Goal: Task Accomplishment & Management: Use online tool/utility

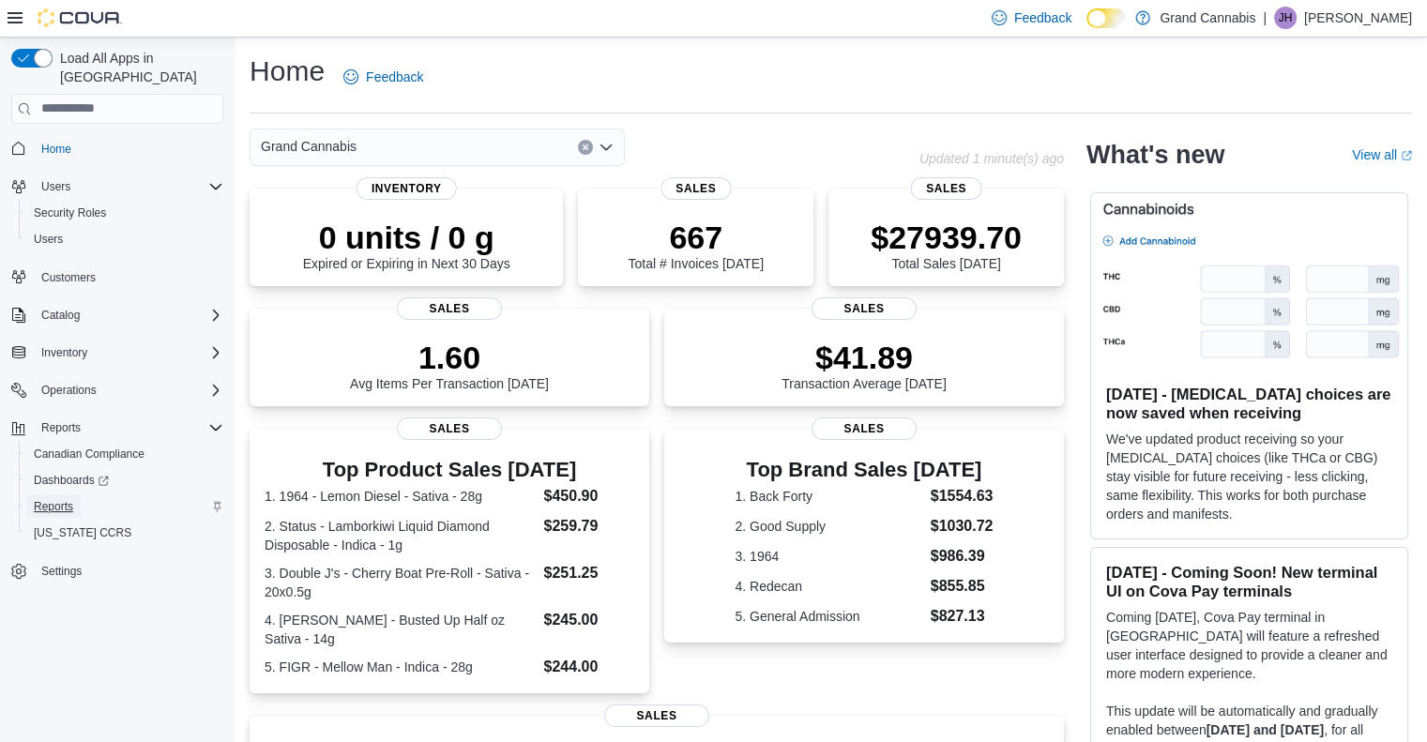
click at [53, 499] on span "Reports" at bounding box center [53, 506] width 39 height 15
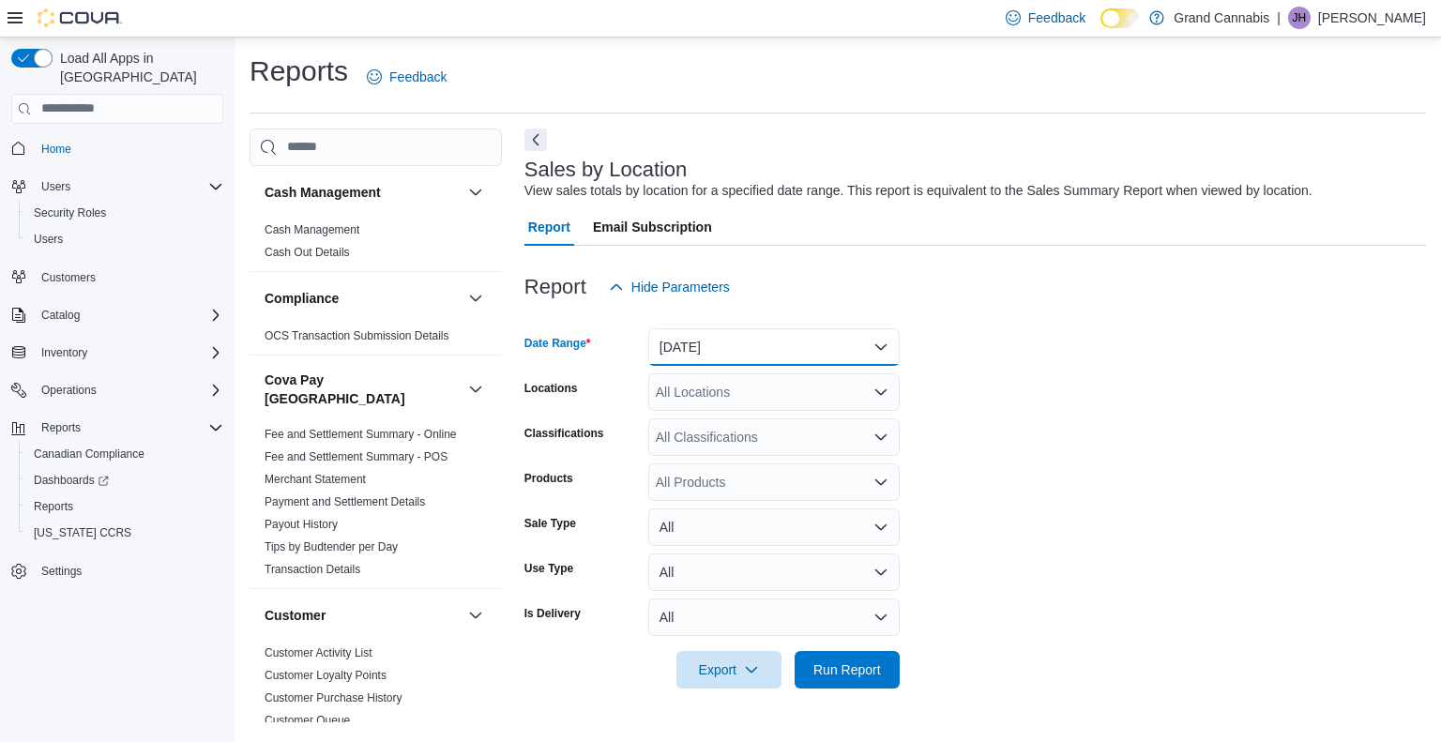
click at [883, 344] on button "[DATE]" at bounding box center [773, 347] width 251 height 38
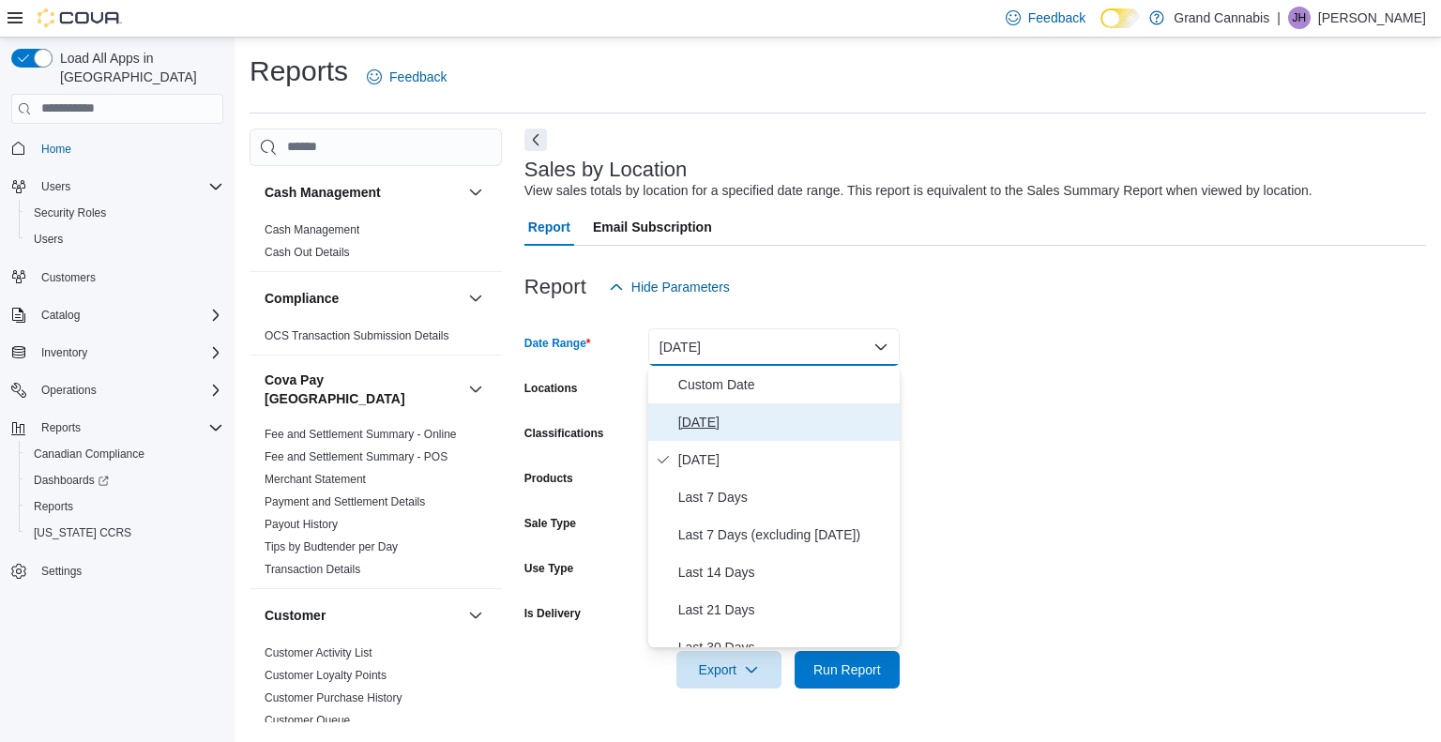
click at [682, 423] on span "[DATE]" at bounding box center [785, 422] width 214 height 23
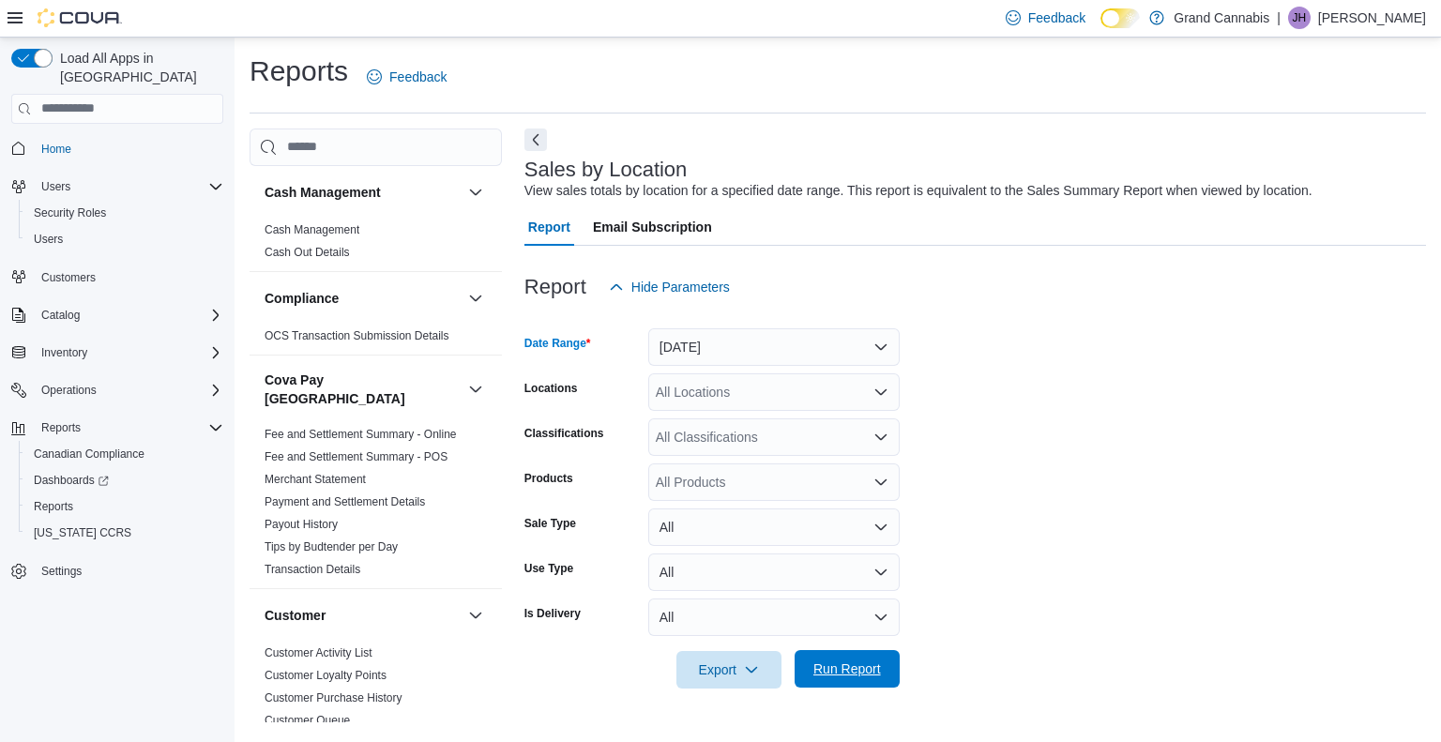
click at [846, 664] on span "Run Report" at bounding box center [847, 668] width 68 height 19
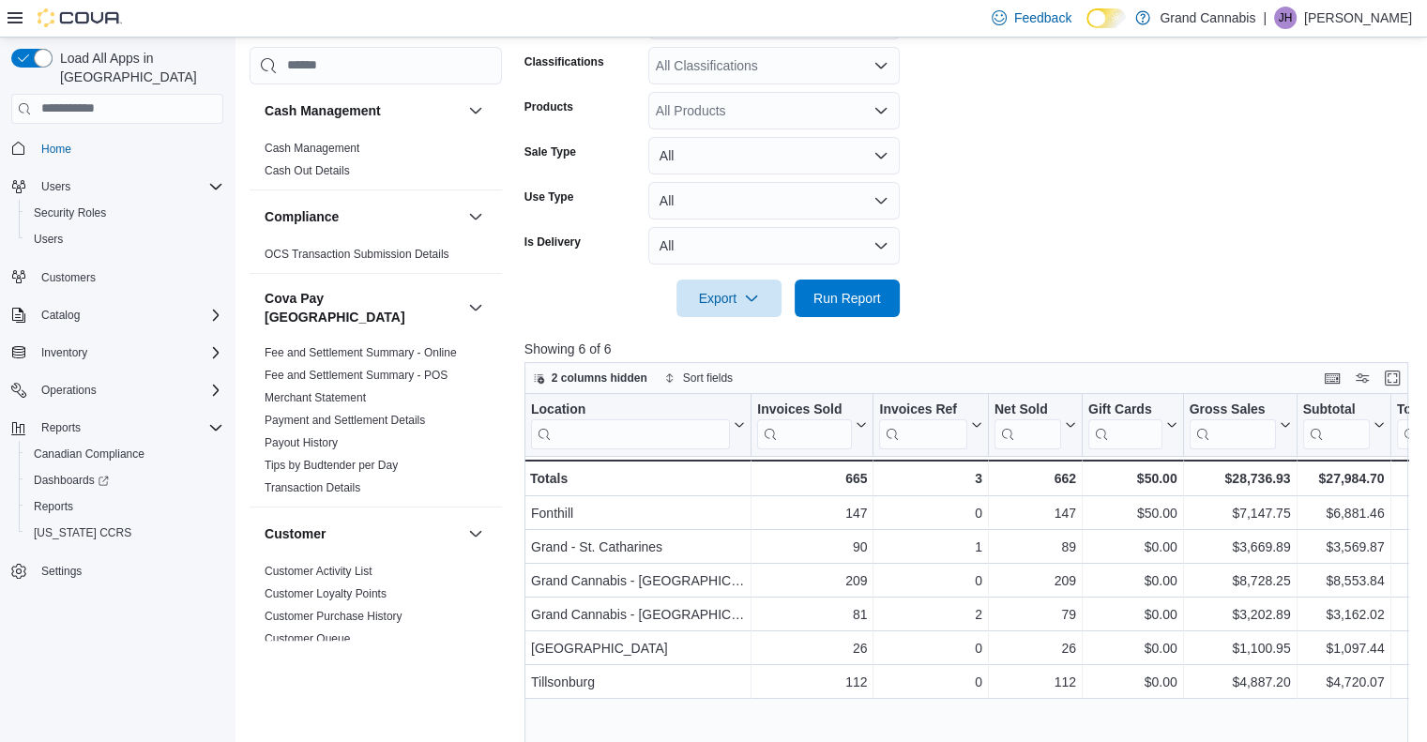
scroll to position [373, 0]
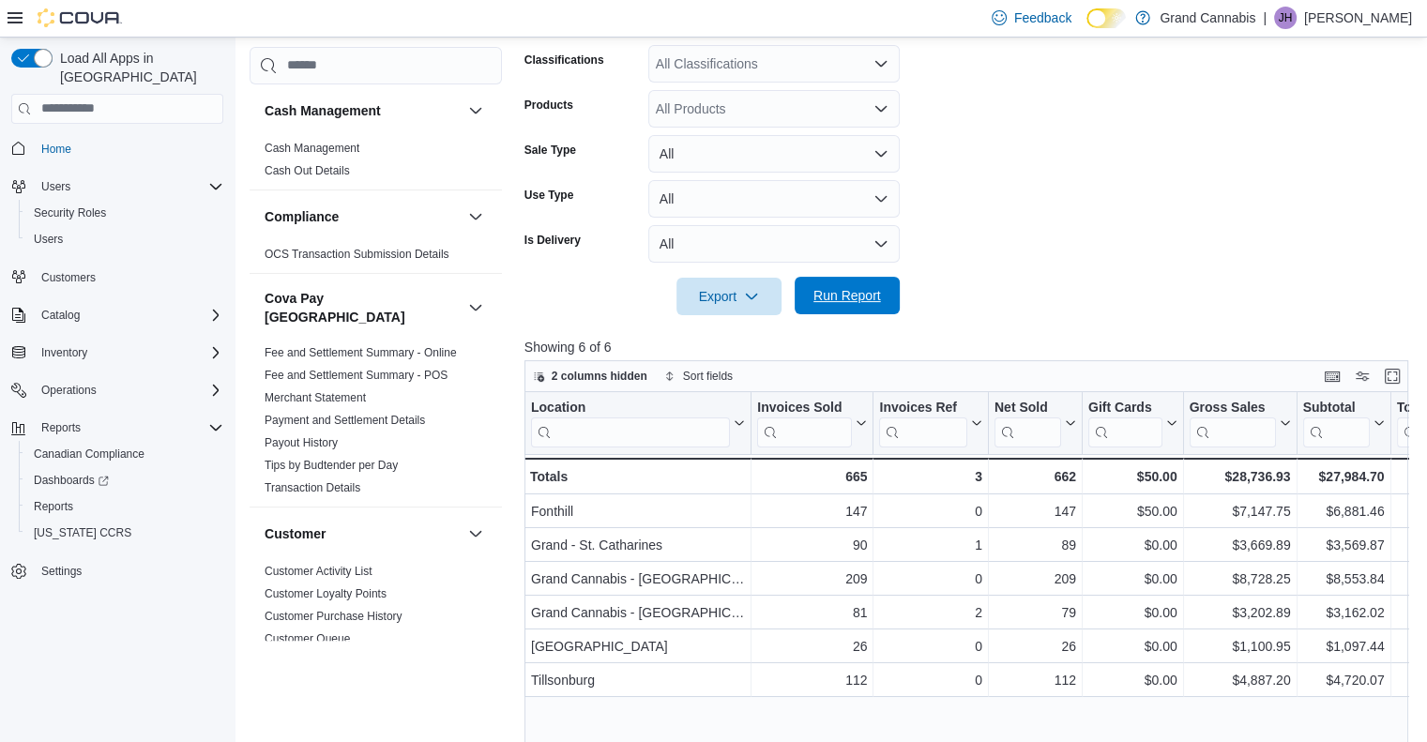
click at [870, 288] on span "Run Report" at bounding box center [847, 295] width 68 height 19
